Goal: Task Accomplishment & Management: Complete application form

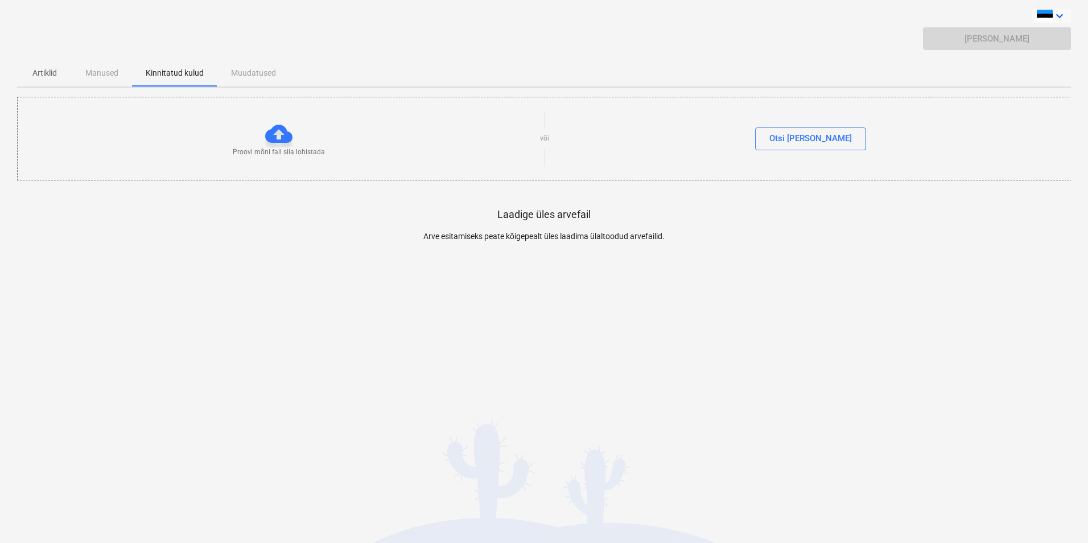
click at [1058, 15] on icon "keyboard_arrow_down" at bounding box center [1059, 16] width 14 height 14
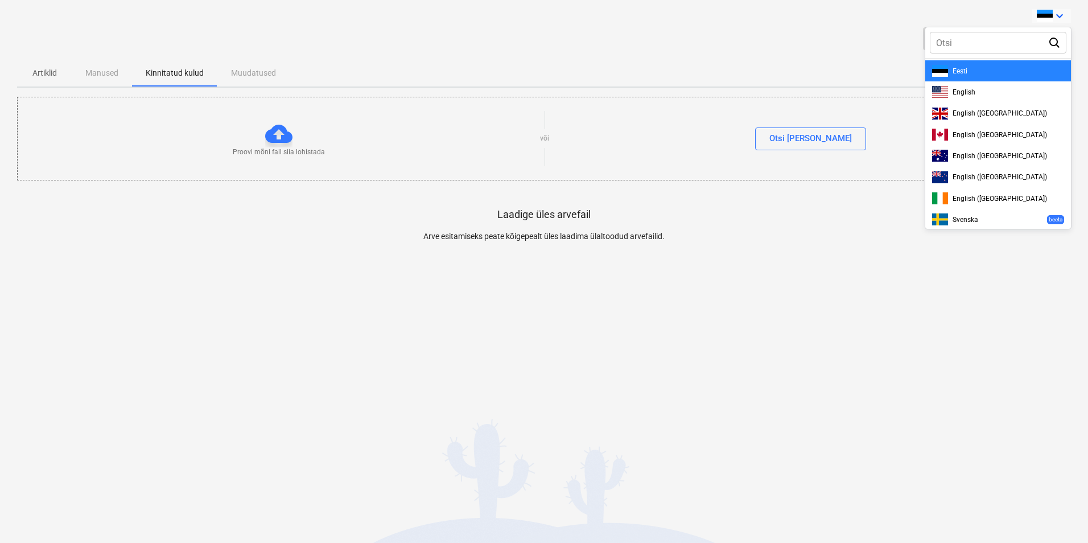
click at [1058, 15] on div at bounding box center [544, 271] width 1088 height 543
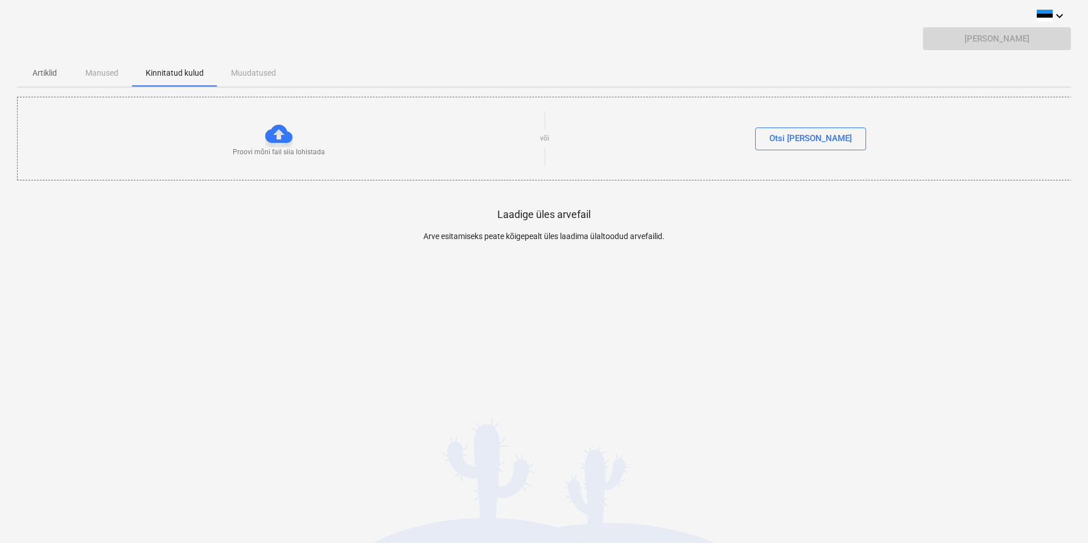
click at [876, 335] on div "keyboard_arrow_down Saada arve Artiklid Manused Kinnitatud kulud Muudatused Pro…" at bounding box center [544, 271] width 1088 height 543
click at [247, 73] on div "Artiklid Manused Kinnitatud kulud Muudatused" at bounding box center [544, 72] width 1054 height 27
click at [817, 134] on div "Otsi [PERSON_NAME]" at bounding box center [810, 138] width 82 height 15
click at [42, 68] on p "Artiklid" at bounding box center [44, 73] width 27 height 12
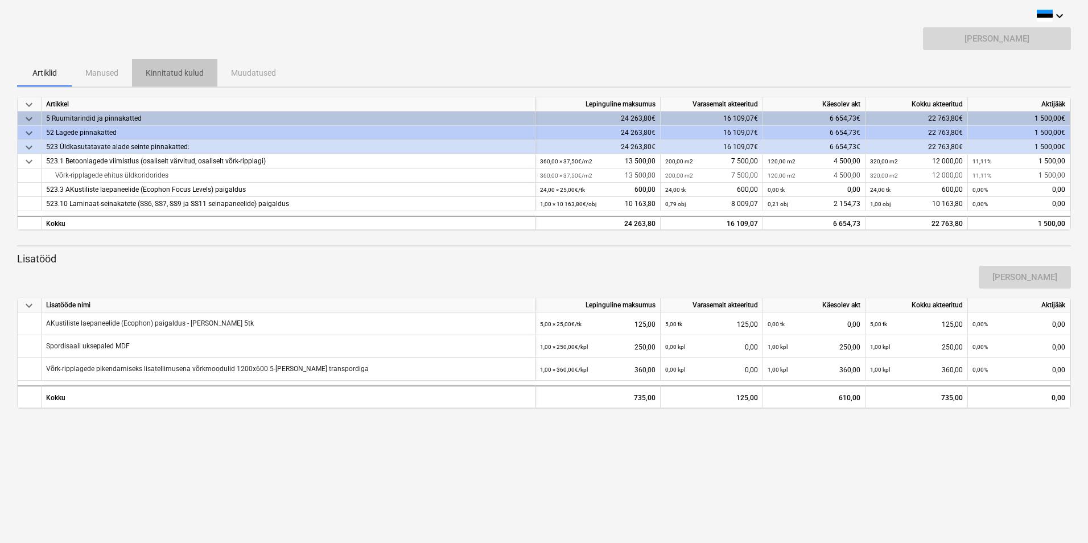
click at [164, 72] on p "Kinnitatud kulud" at bounding box center [175, 73] width 58 height 12
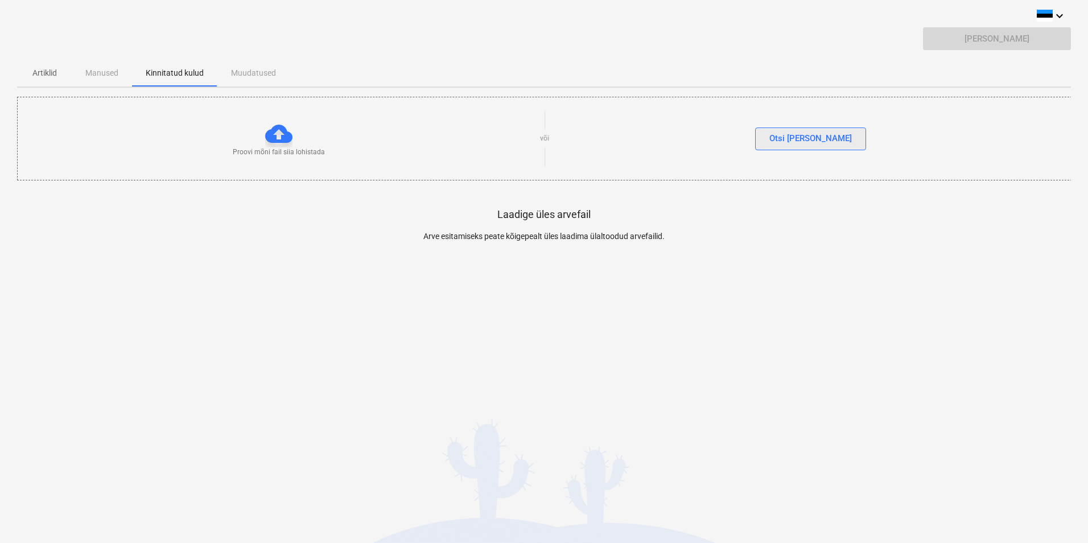
click at [824, 137] on div "Otsi [PERSON_NAME]" at bounding box center [810, 138] width 82 height 15
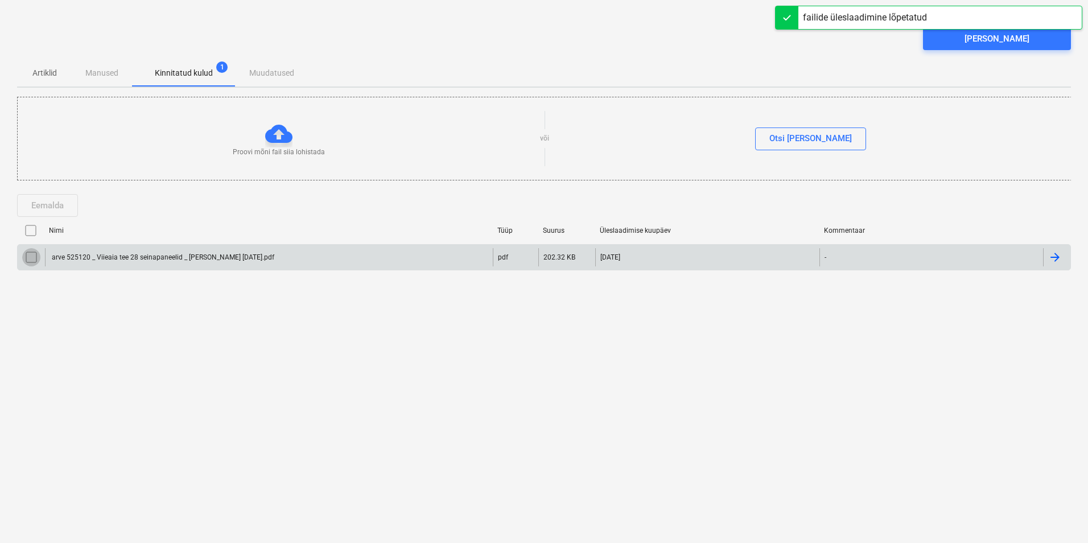
click at [35, 257] on input "checkbox" at bounding box center [31, 257] width 18 height 18
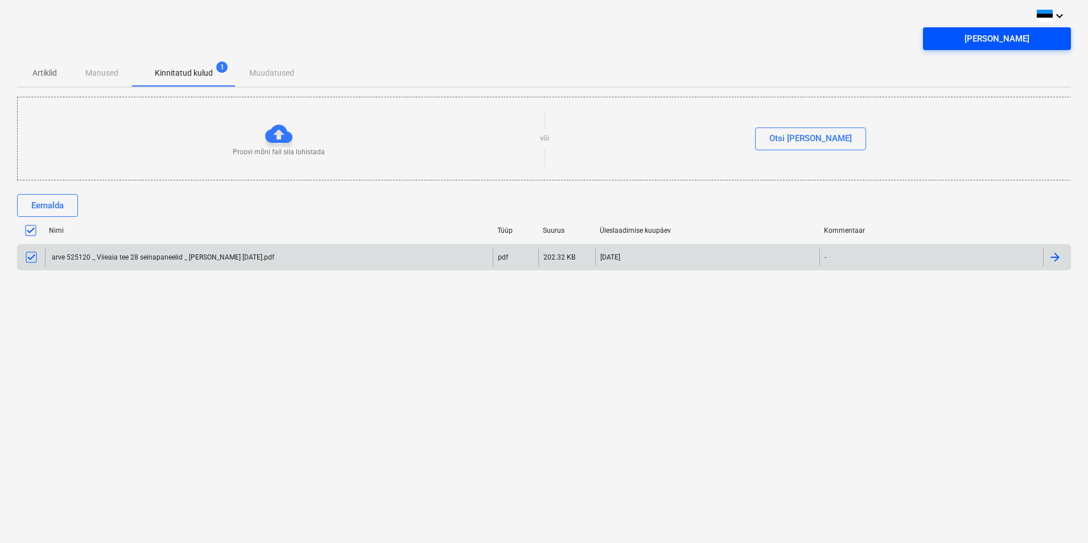
click at [993, 36] on div "[PERSON_NAME]" at bounding box center [996, 38] width 65 height 15
